Goal: Information Seeking & Learning: Learn about a topic

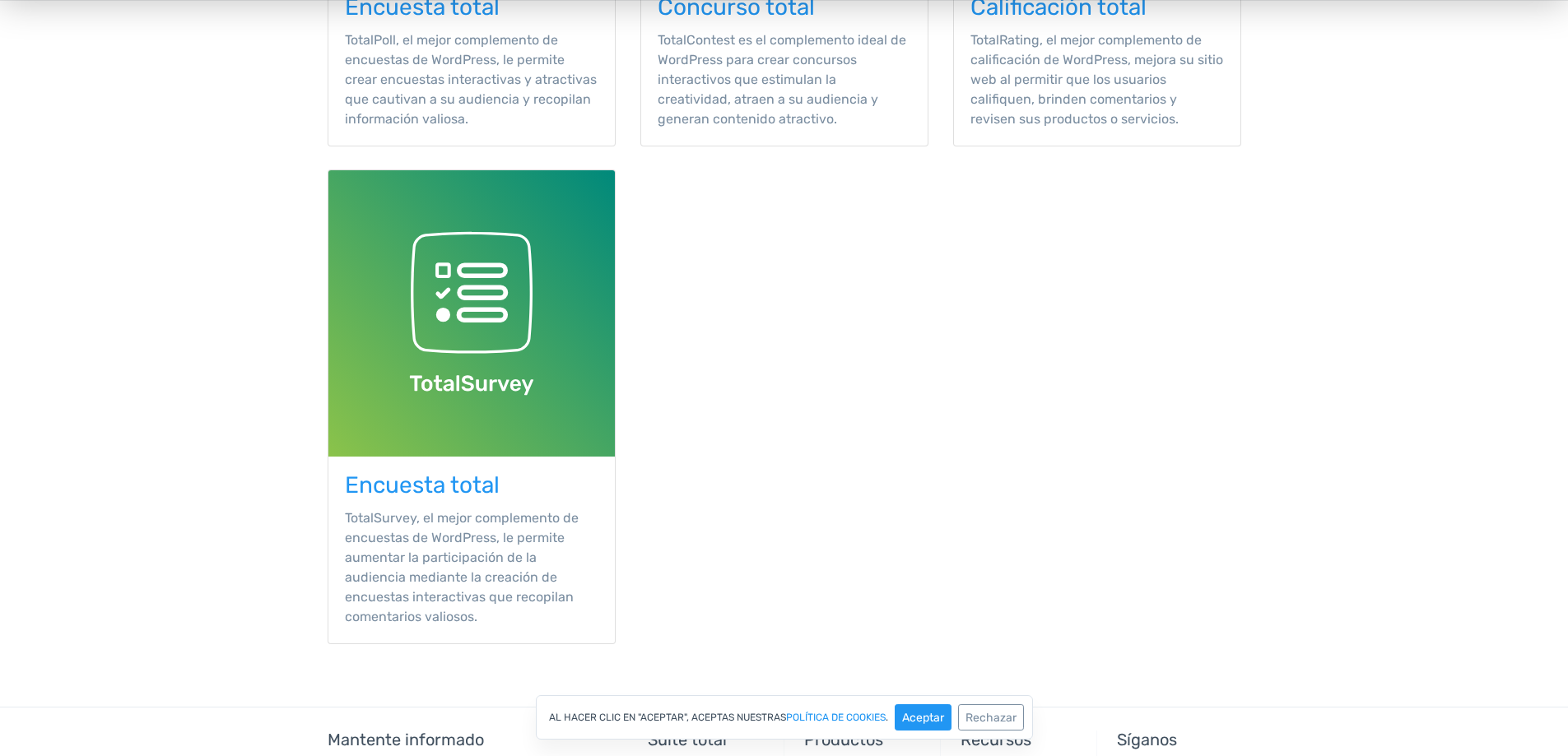
scroll to position [165, 0]
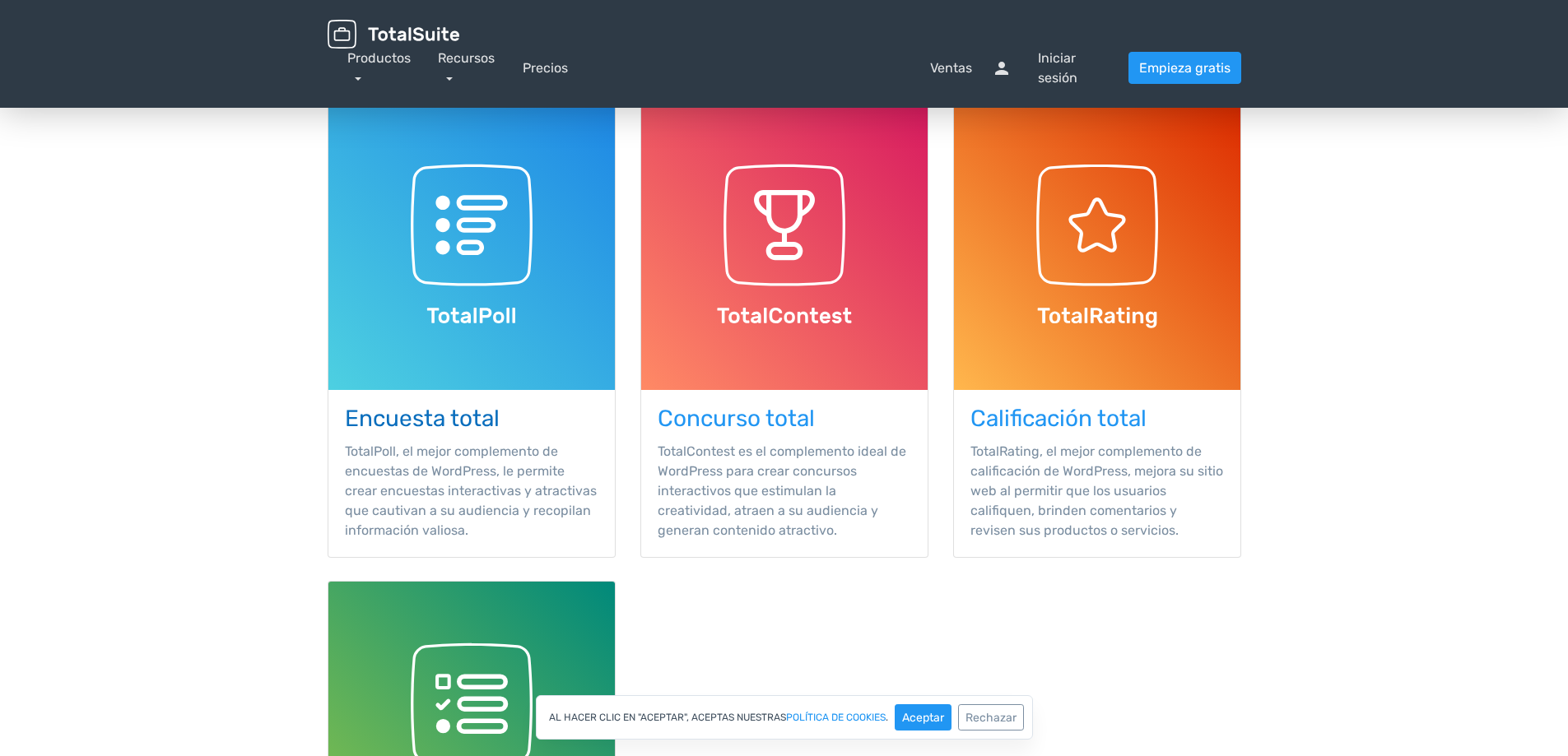
click at [494, 417] on font "Encuesta total" at bounding box center [422, 418] width 154 height 27
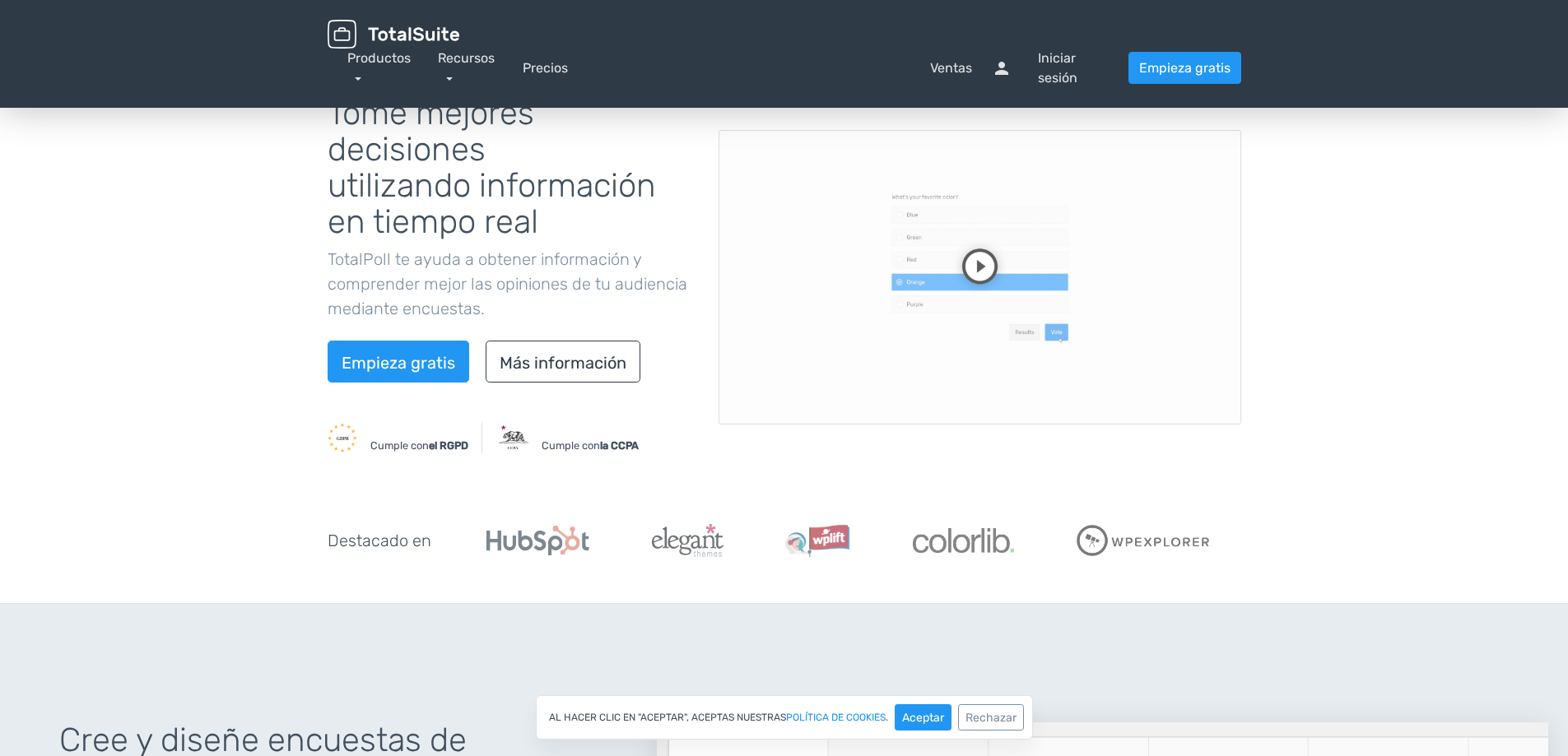
scroll to position [165, 0]
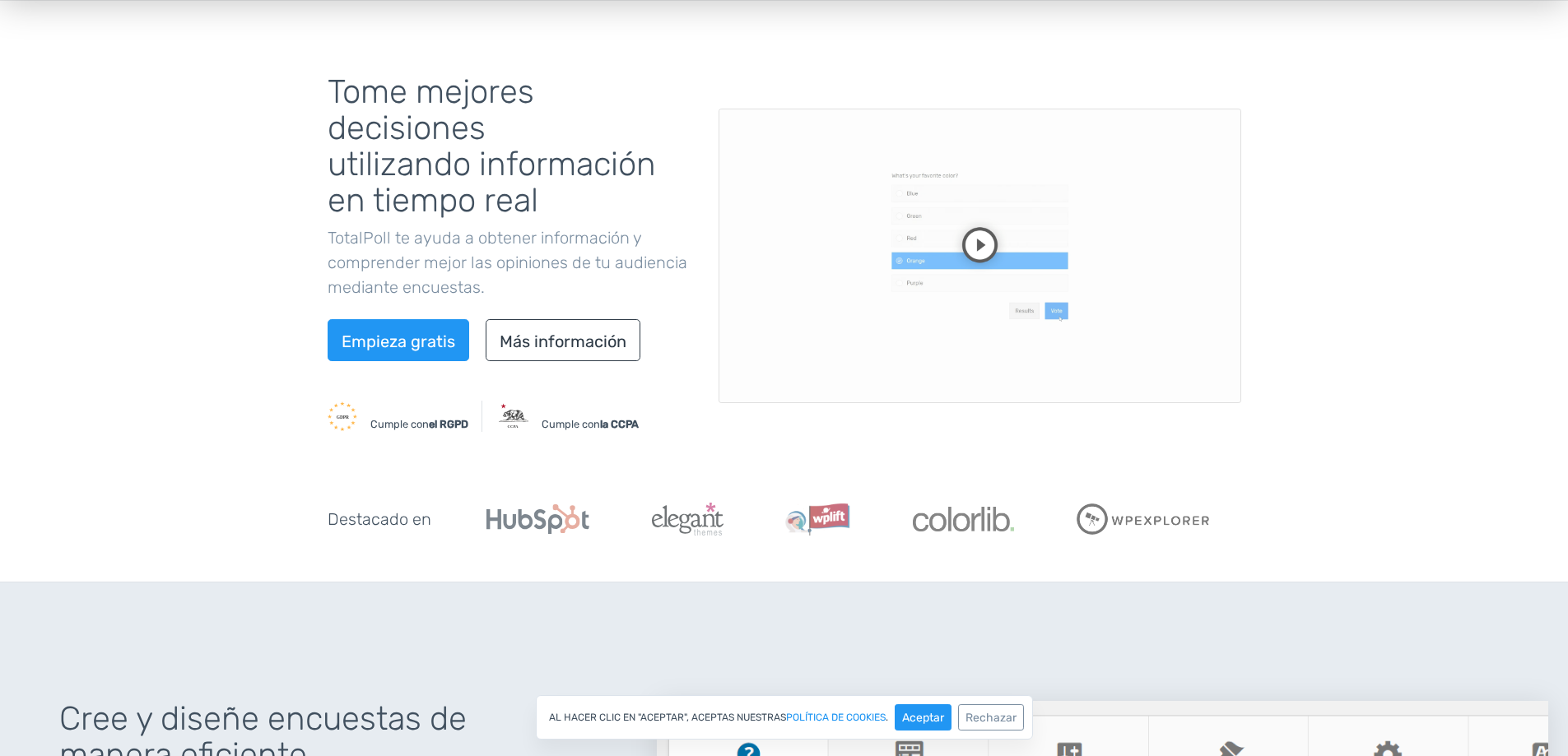
click at [970, 248] on video at bounding box center [979, 256] width 522 height 295
click at [938, 262] on video at bounding box center [979, 256] width 522 height 295
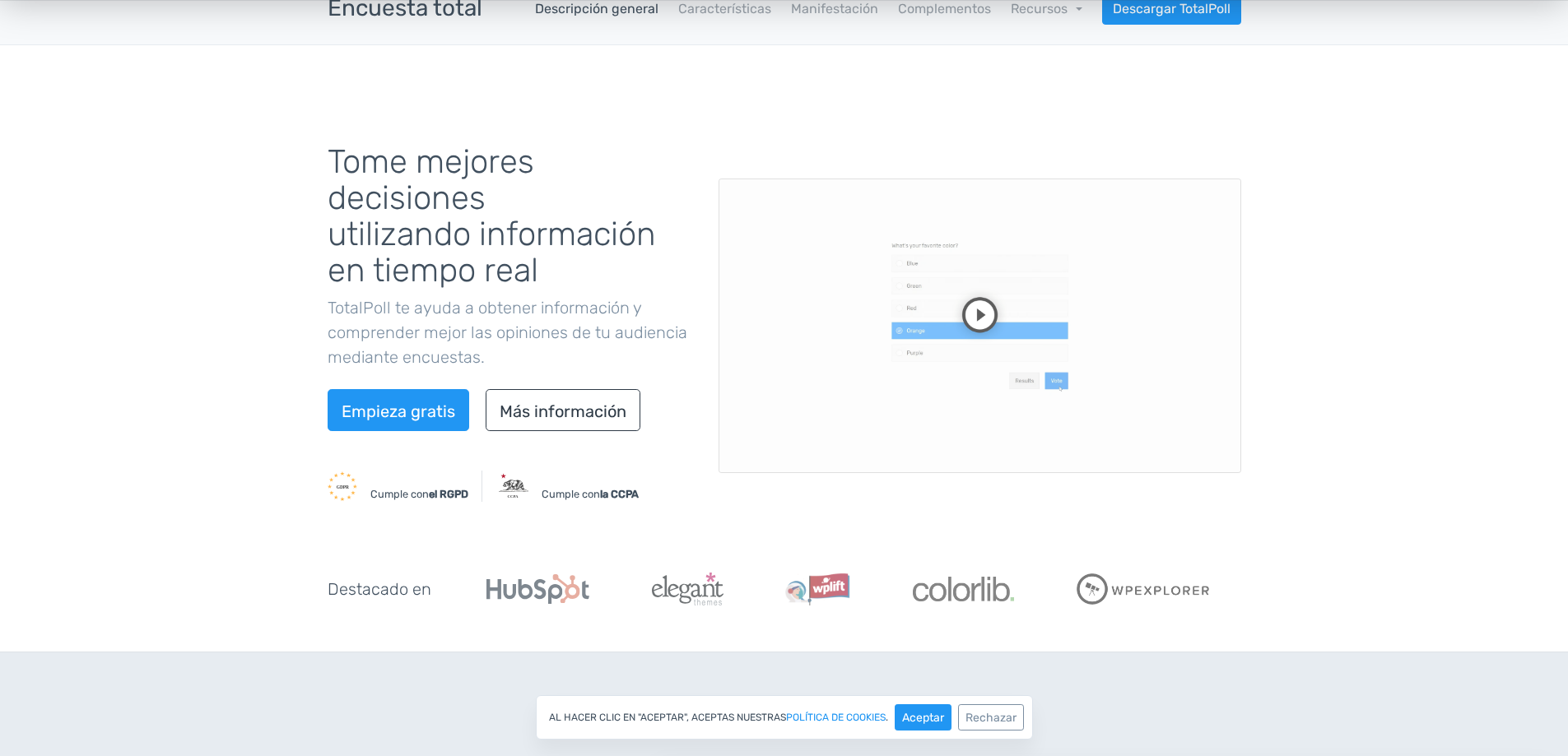
scroll to position [0, 0]
